Goal: Navigation & Orientation: Understand site structure

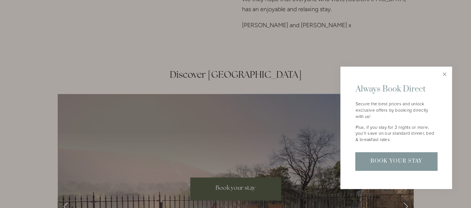
scroll to position [1117, 0]
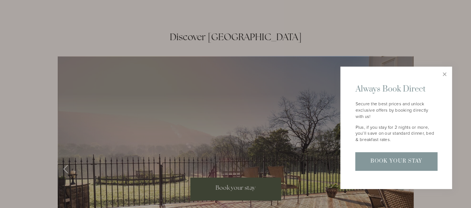
click at [444, 73] on link "Close" at bounding box center [444, 74] width 13 height 13
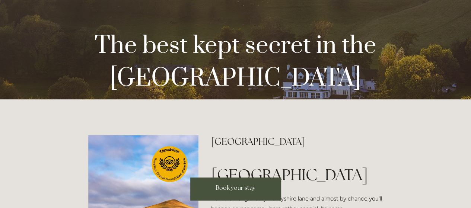
scroll to position [0, 0]
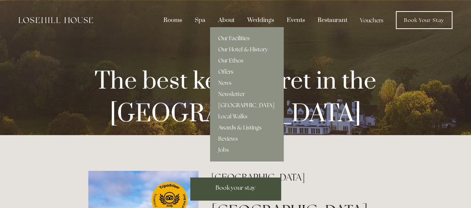
click at [231, 58] on link "Our Ethos" at bounding box center [246, 60] width 73 height 11
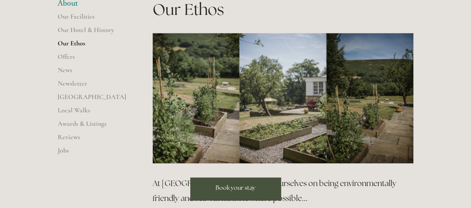
scroll to position [74, 0]
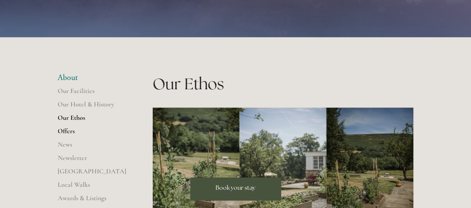
click at [66, 131] on link "Offers" at bounding box center [93, 133] width 71 height 13
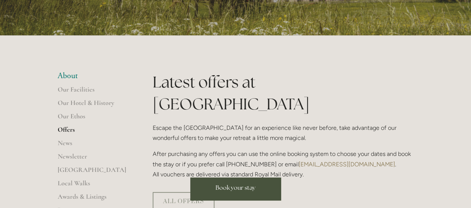
scroll to position [112, 0]
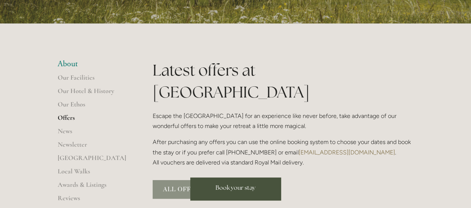
click at [172, 180] on link "ALL OFFERS" at bounding box center [184, 189] width 62 height 19
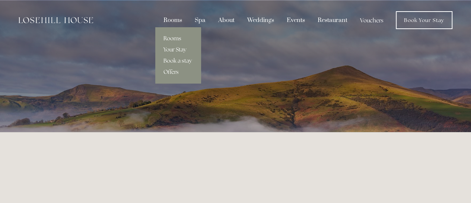
click at [169, 35] on link "Rooms" at bounding box center [177, 38] width 45 height 11
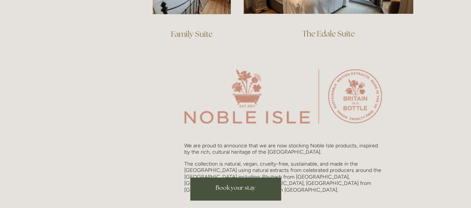
scroll to position [670, 0]
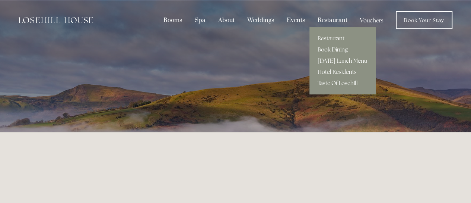
click at [336, 71] on link "Hotel Residents" at bounding box center [342, 71] width 66 height 11
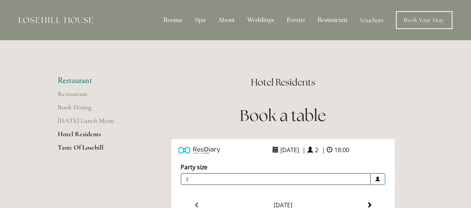
click at [62, 148] on link "Taste Of Losehill" at bounding box center [93, 149] width 71 height 13
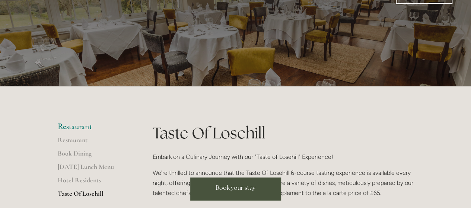
scroll to position [37, 0]
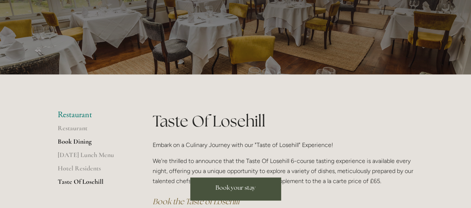
click at [72, 140] on link "Book Dining" at bounding box center [93, 143] width 71 height 13
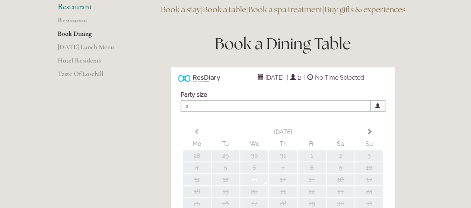
scroll to position [15, 0]
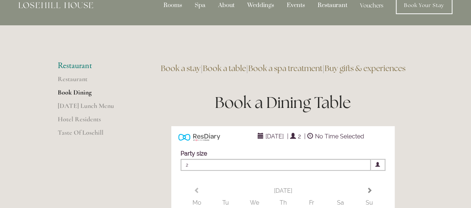
type input "Any Area"
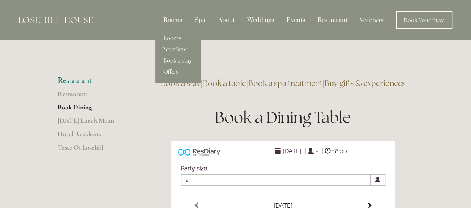
click at [173, 48] on link "Your Stay" at bounding box center [177, 49] width 45 height 11
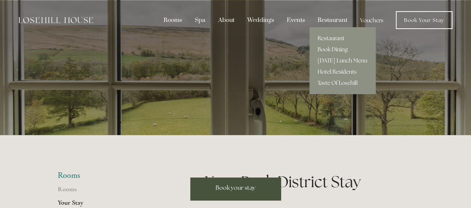
click at [330, 36] on link "Restaurant" at bounding box center [342, 38] width 66 height 11
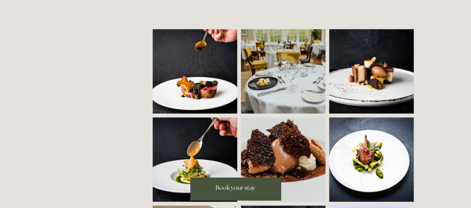
scroll to position [521, 0]
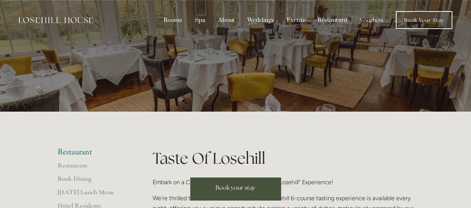
scroll to position [37, 0]
